Goal: Task Accomplishment & Management: Use online tool/utility

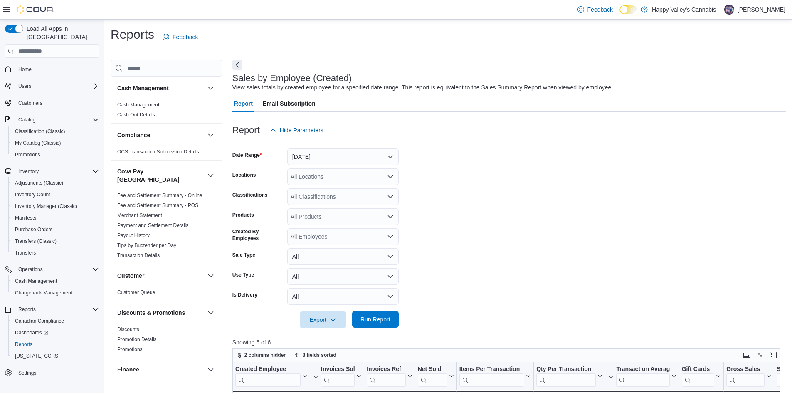
click at [379, 327] on span "Run Report" at bounding box center [375, 319] width 37 height 17
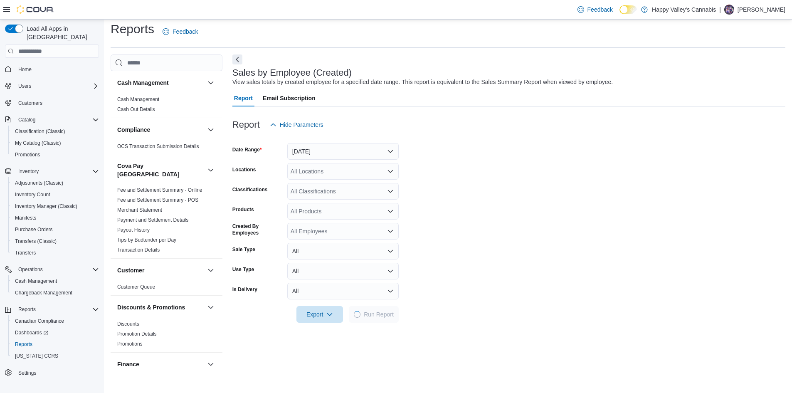
scroll to position [41, 0]
